Goal: Find specific page/section: Find specific page/section

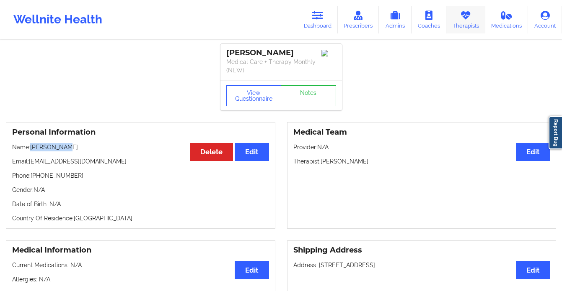
click at [463, 18] on icon at bounding box center [465, 15] width 11 height 9
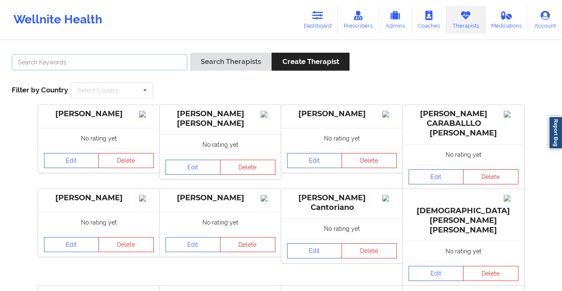
click at [155, 55] on input "text" at bounding box center [99, 62] width 175 height 16
click at [190, 53] on button "Search Therapists" at bounding box center [230, 62] width 81 height 18
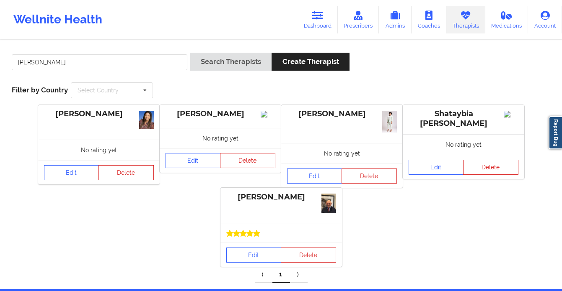
click at [216, 97] on div "[PERSON_NAME] Search Therapists Create Therapist Filter by Country Select Count…" at bounding box center [281, 75] width 550 height 57
click at [71, 66] on input "[PERSON_NAME]" at bounding box center [99, 62] width 175 height 16
click at [190, 53] on button "Search Therapists" at bounding box center [230, 62] width 81 height 18
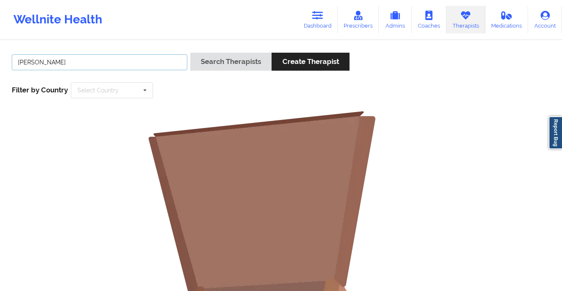
drag, startPoint x: 64, startPoint y: 65, endPoint x: 39, endPoint y: 65, distance: 25.1
click at [39, 65] on input "[PERSON_NAME]" at bounding box center [99, 62] width 175 height 16
click at [190, 53] on button "Search Therapists" at bounding box center [230, 62] width 81 height 18
click at [39, 65] on input "[PERSON_NAME]" at bounding box center [99, 62] width 175 height 16
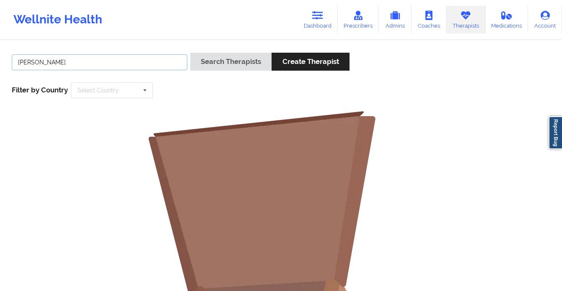
click at [39, 65] on input "[PERSON_NAME]" at bounding box center [99, 62] width 175 height 16
click at [190, 53] on button "Search Therapists" at bounding box center [230, 62] width 81 height 18
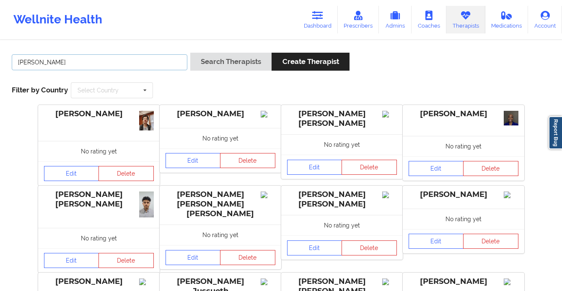
click at [177, 62] on input "[PERSON_NAME]" at bounding box center [99, 62] width 175 height 16
type input "[PERSON_NAME]"
click at [190, 53] on button "Search Therapists" at bounding box center [230, 62] width 81 height 18
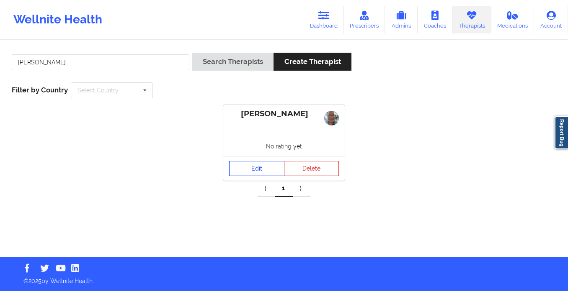
click at [255, 168] on link "Edit" at bounding box center [256, 168] width 55 height 15
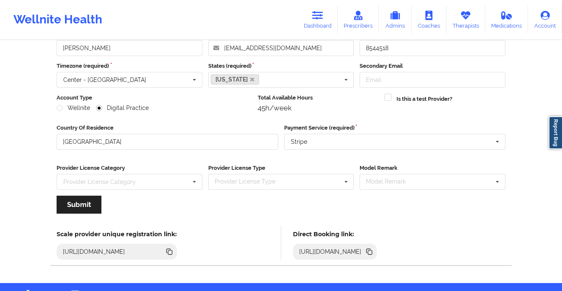
scroll to position [84, 0]
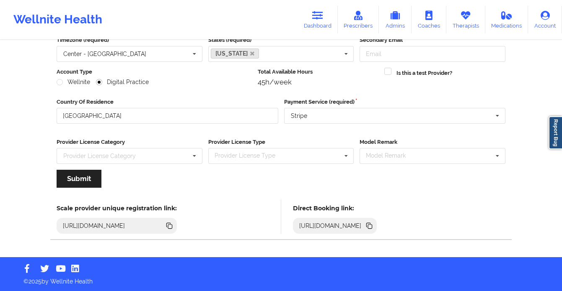
click at [372, 226] on icon at bounding box center [370, 227] width 4 height 4
click at [170, 227] on icon at bounding box center [168, 225] width 4 height 4
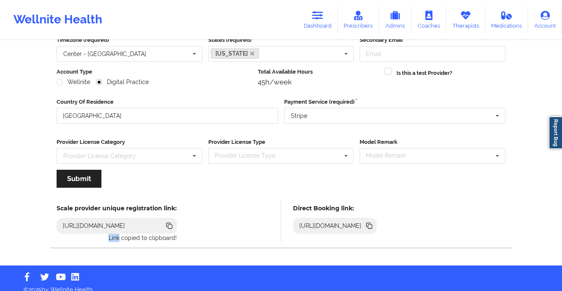
click at [170, 227] on icon at bounding box center [168, 225] width 4 height 4
copy p "Link"
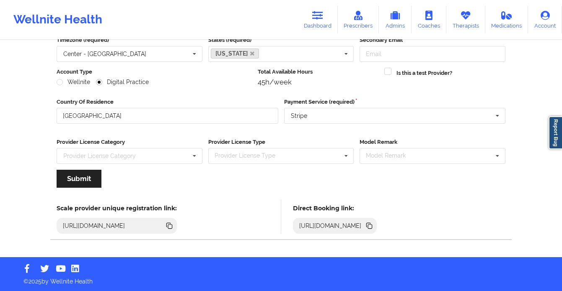
click at [28, 23] on div "Wellnite Health" at bounding box center [58, 20] width 116 height 34
